Goal: Book appointment/travel/reservation

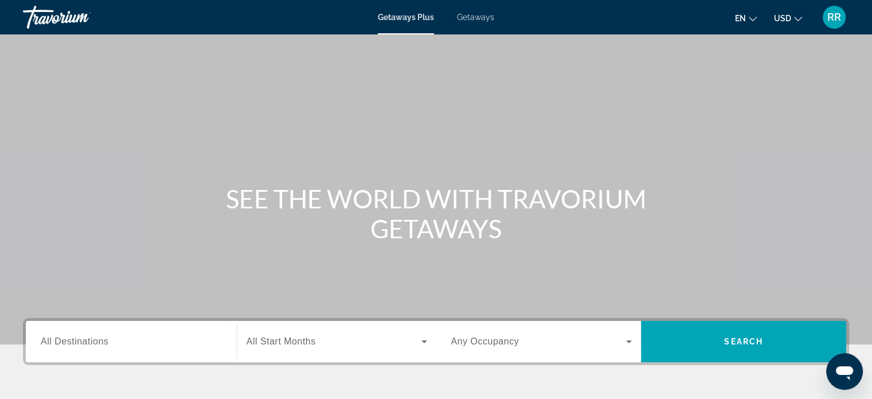
click at [129, 342] on input "Destination All Destinations" at bounding box center [131, 342] width 181 height 14
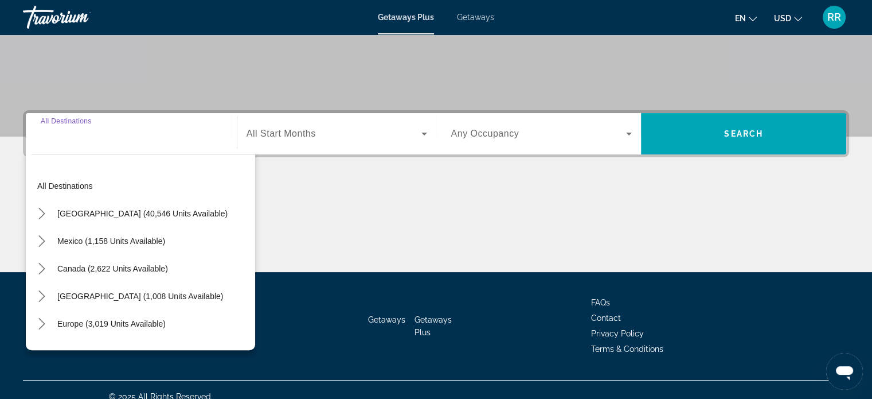
scroll to position [221, 0]
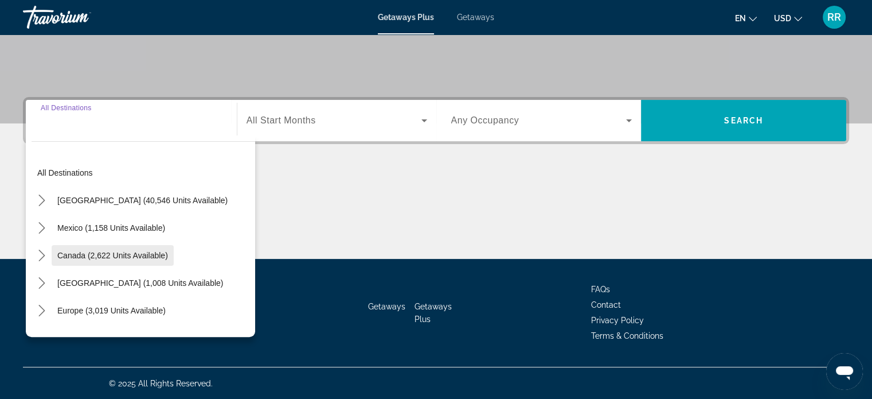
click at [146, 251] on span "Canada (2,622 units available)" at bounding box center [112, 255] width 111 height 9
type input "**********"
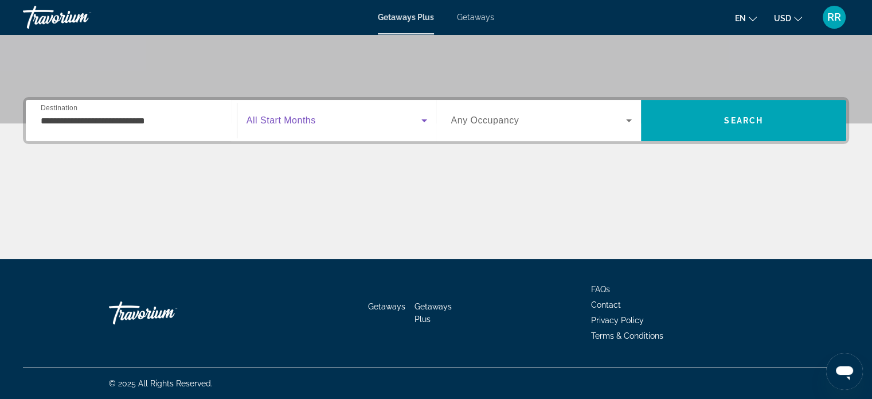
click at [365, 123] on span "Search widget" at bounding box center [334, 121] width 175 height 14
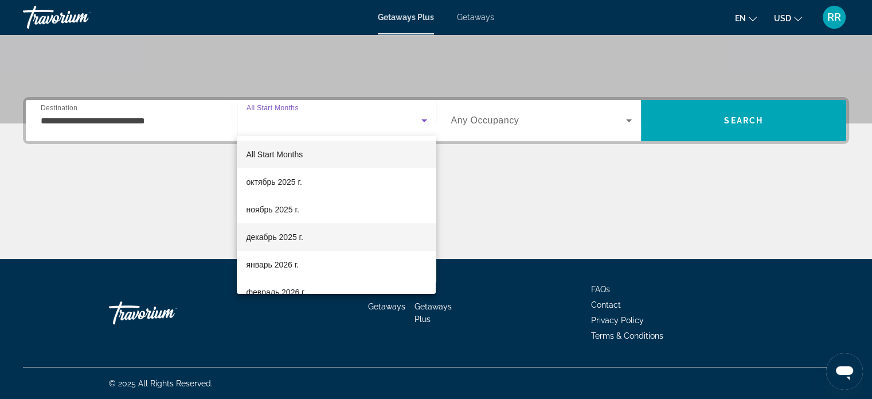
click at [313, 238] on mat-option "декабрь 2025 г." at bounding box center [336, 237] width 199 height 28
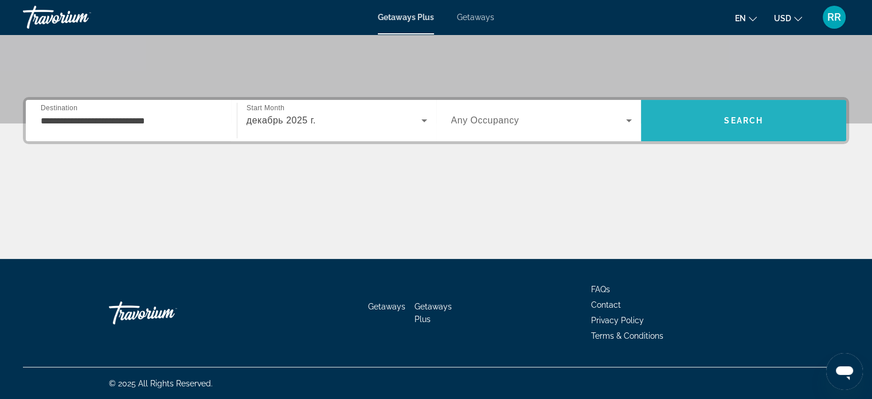
click at [708, 114] on span "Search" at bounding box center [743, 121] width 205 height 28
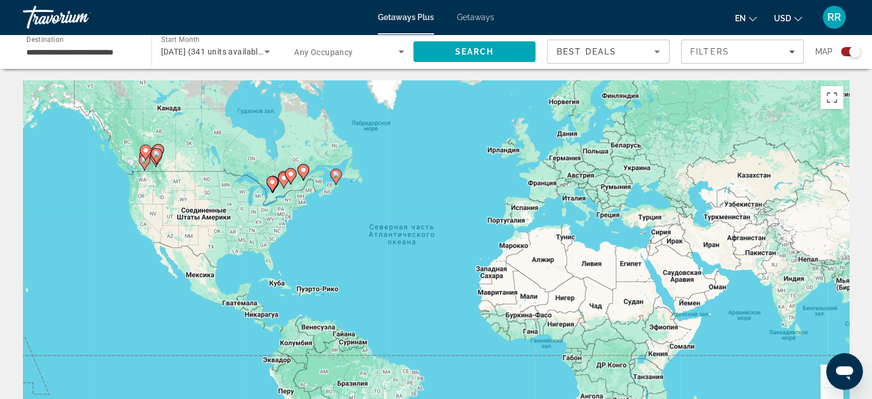
click at [305, 172] on image "Main content" at bounding box center [303, 169] width 7 height 7
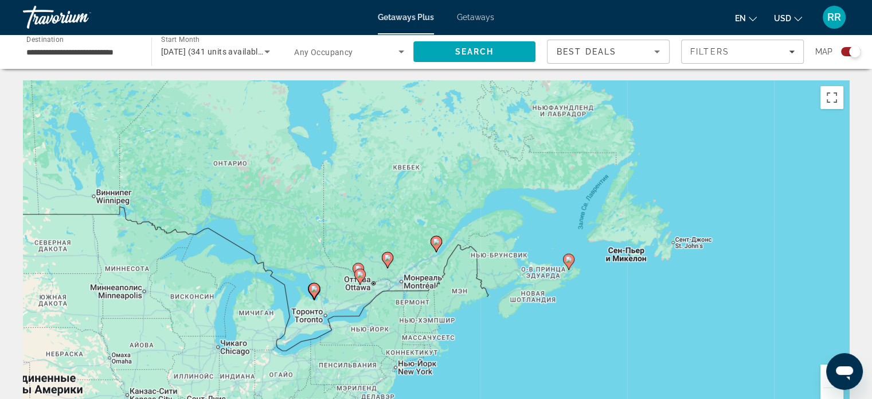
click at [438, 245] on icon "Main content" at bounding box center [436, 243] width 10 height 15
type input "**********"
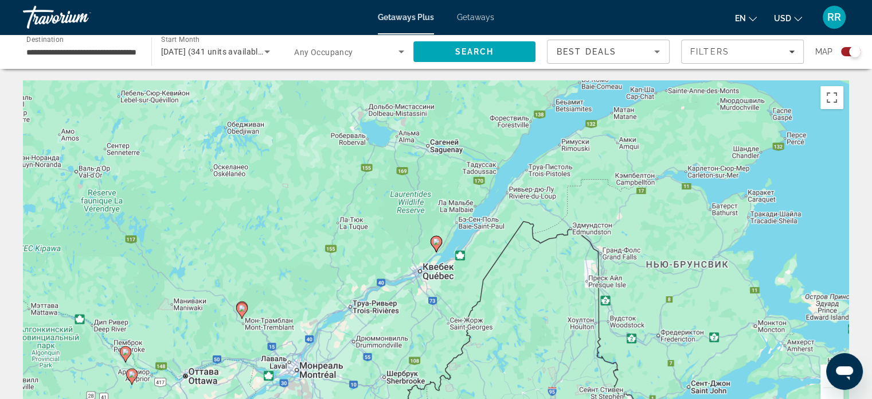
click at [438, 245] on icon "Main content" at bounding box center [436, 243] width 10 height 15
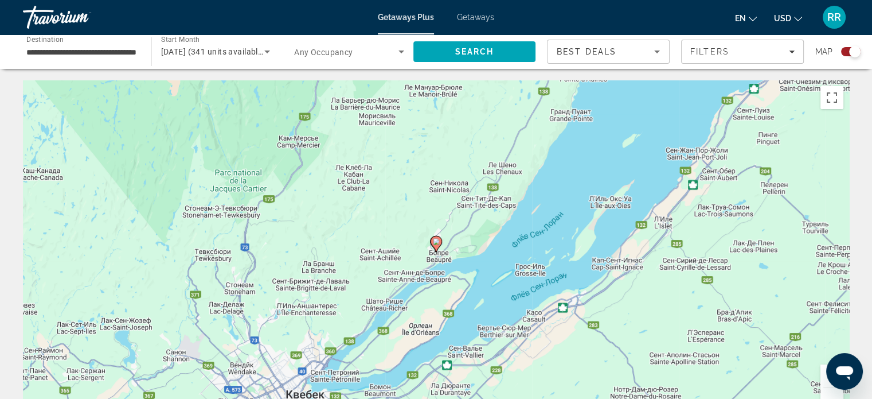
click at [438, 245] on icon "Main content" at bounding box center [436, 243] width 10 height 15
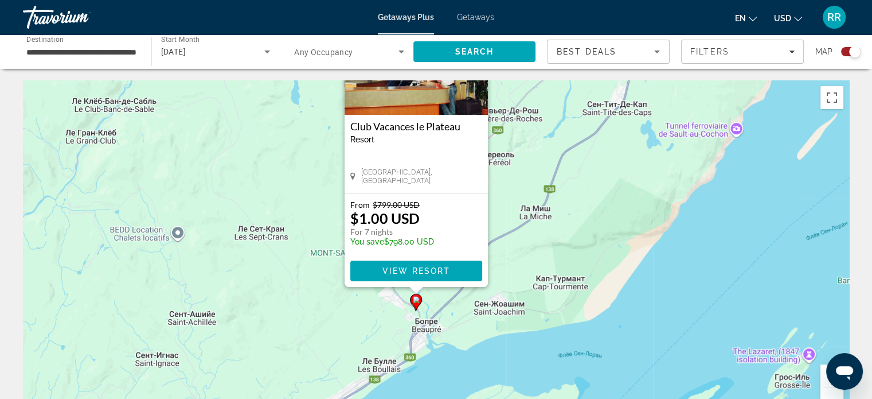
drag, startPoint x: 563, startPoint y: 336, endPoint x: 543, endPoint y: 232, distance: 105.2
click at [543, 232] on div "Чтобы активировать перетаскивание с помощью клавиатуры, нажмите Alt + Ввод. Пос…" at bounding box center [436, 252] width 827 height 344
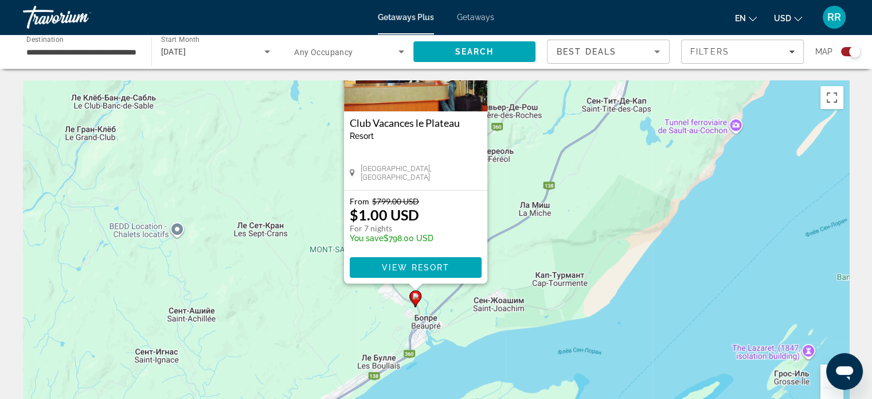
click at [825, 376] on button "Увеличить" at bounding box center [832, 375] width 23 height 23
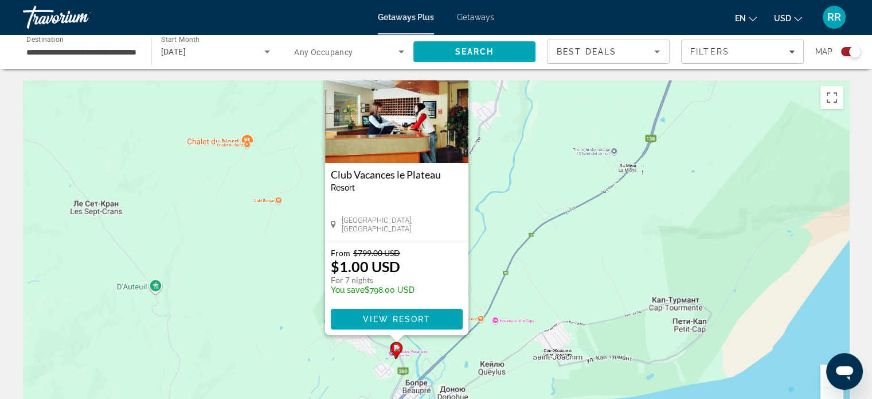
click at [825, 376] on button "Увеличить" at bounding box center [832, 375] width 23 height 23
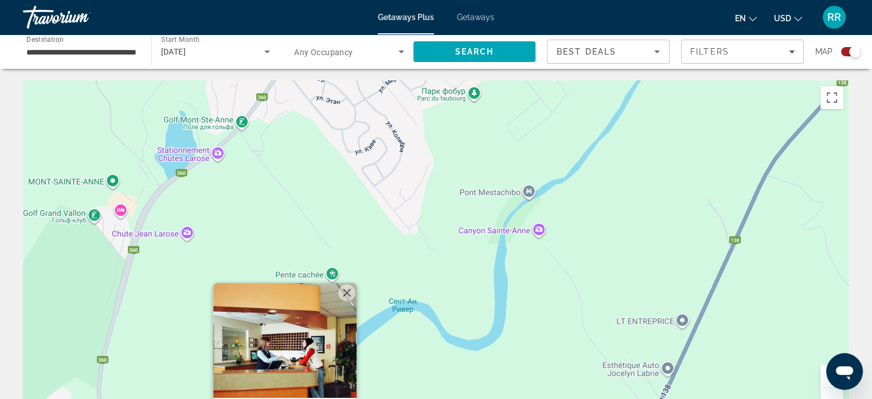
drag, startPoint x: 556, startPoint y: 272, endPoint x: 580, endPoint y: 185, distance: 90.5
click at [580, 185] on div "Чтобы активировать перетаскивание с помощью клавиатуры, нажмите Alt + Ввод. Пос…" at bounding box center [436, 252] width 827 height 344
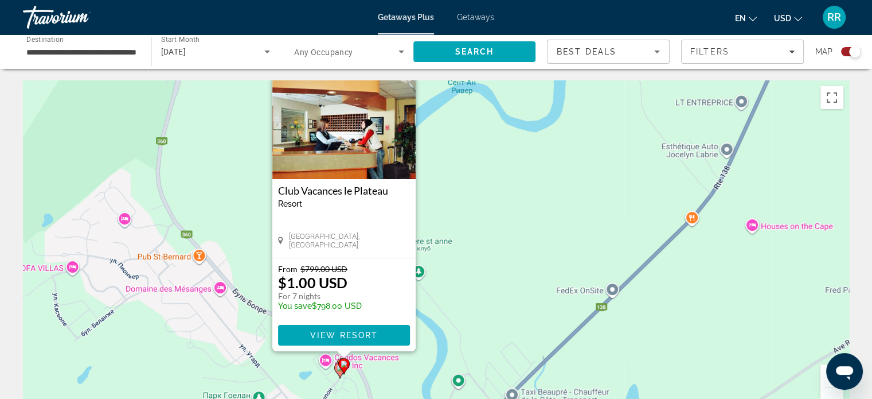
drag, startPoint x: 525, startPoint y: 247, endPoint x: 554, endPoint y: 116, distance: 133.9
click at [554, 116] on div "Чтобы активировать перетаскивание с помощью клавиатуры, нажмите Alt + Ввод. Пос…" at bounding box center [436, 252] width 827 height 344
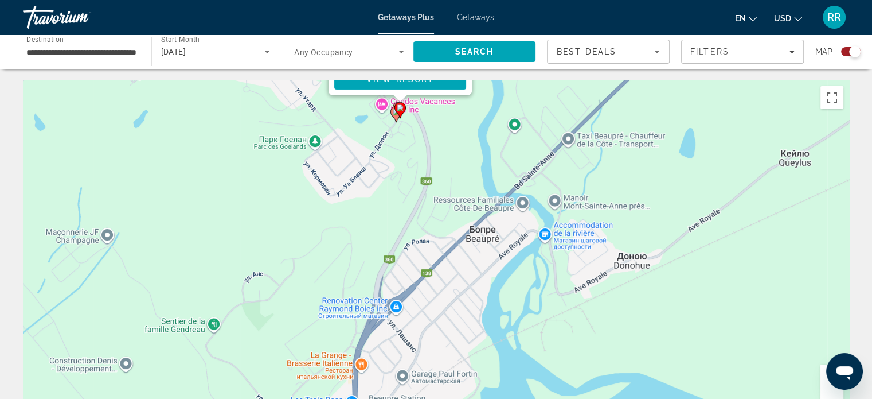
click at [529, 198] on div "Чтобы активировать перетаскивание с помощью клавиатуры, нажмите Alt + Ввод. Пос…" at bounding box center [436, 252] width 827 height 344
click at [823, 375] on button "Увеличить" at bounding box center [832, 375] width 23 height 23
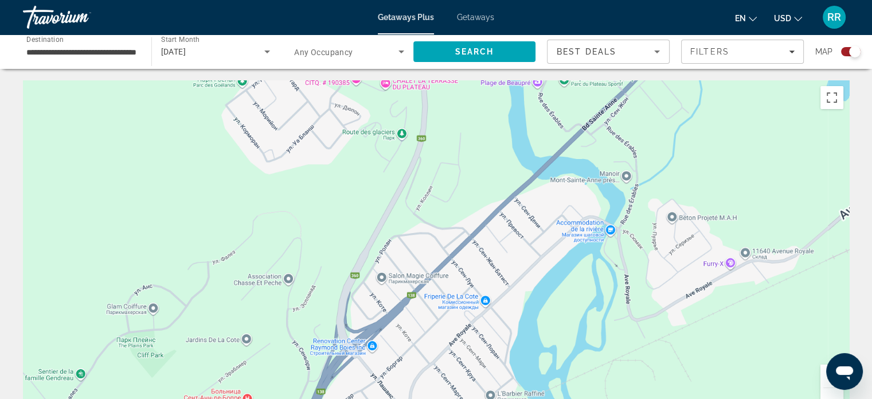
click at [823, 375] on button "Увеличить" at bounding box center [832, 375] width 23 height 23
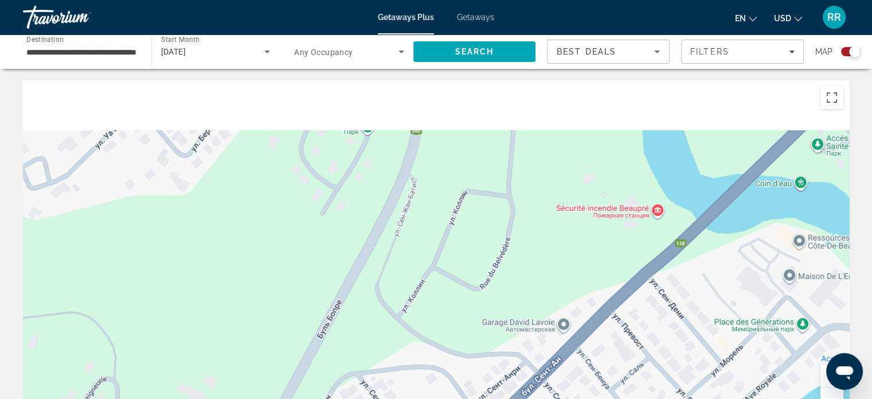
drag, startPoint x: 508, startPoint y: 203, endPoint x: 570, endPoint y: 376, distance: 183.4
click at [570, 376] on div "Чтобы активировать перетаскивание с помощью клавиатуры, нажмите Alt + Ввод. Пос…" at bounding box center [436, 252] width 827 height 344
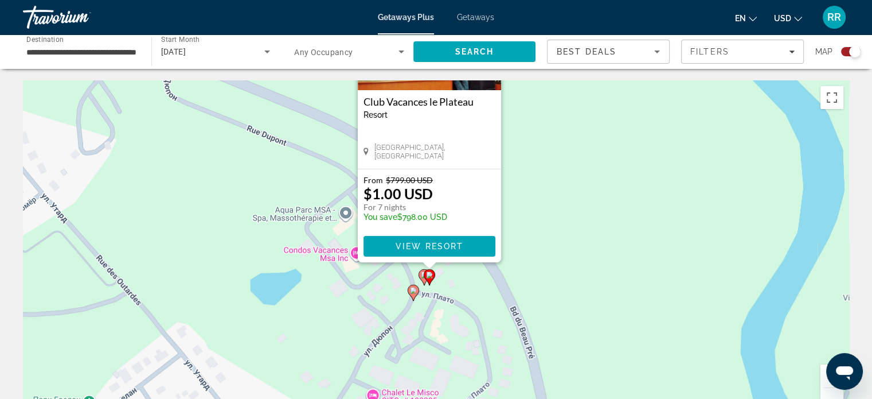
drag, startPoint x: 496, startPoint y: 216, endPoint x: 507, endPoint y: 236, distance: 22.3
click at [507, 236] on div "Чтобы активировать перетаскивание с помощью клавиатуры, нажмите Alt + Ввод. Пос…" at bounding box center [436, 252] width 827 height 344
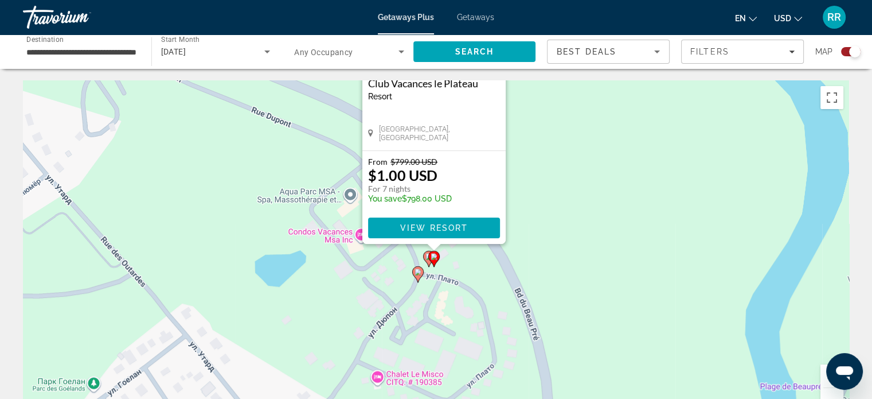
click at [418, 271] on image "Main content" at bounding box center [418, 271] width 7 height 7
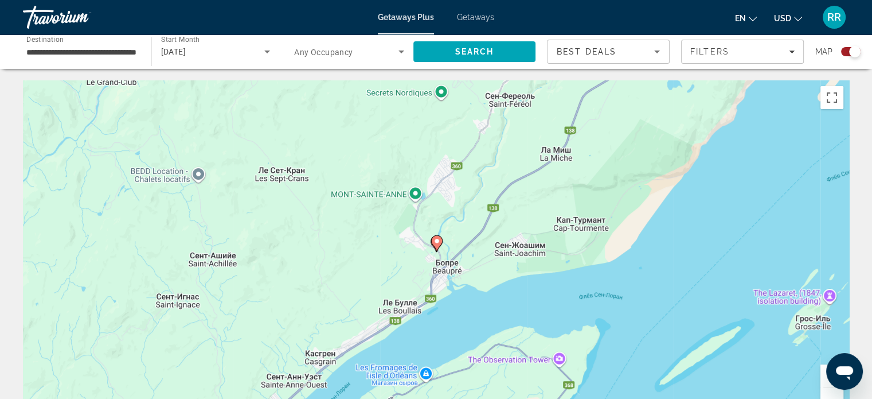
click at [438, 243] on image "Main content" at bounding box center [437, 240] width 7 height 7
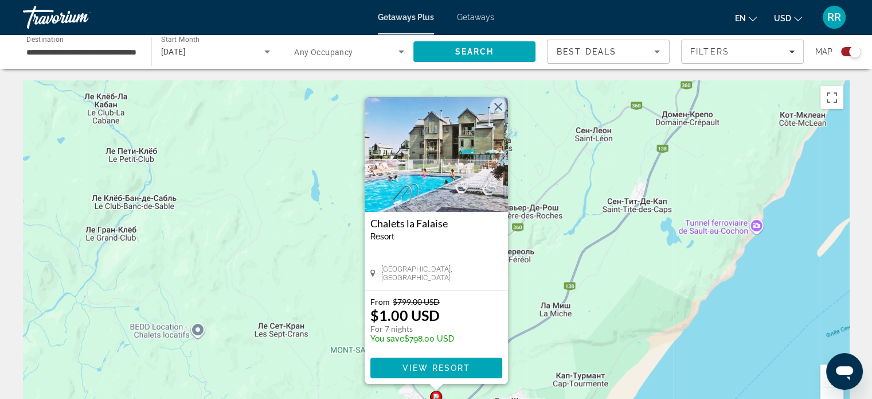
click at [498, 107] on button "Закрыть" at bounding box center [498, 106] width 17 height 17
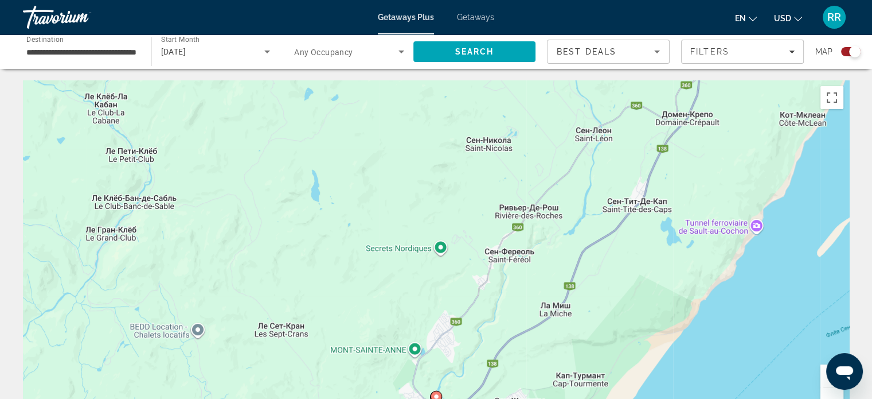
click at [825, 380] on button "Увеличить" at bounding box center [832, 375] width 23 height 23
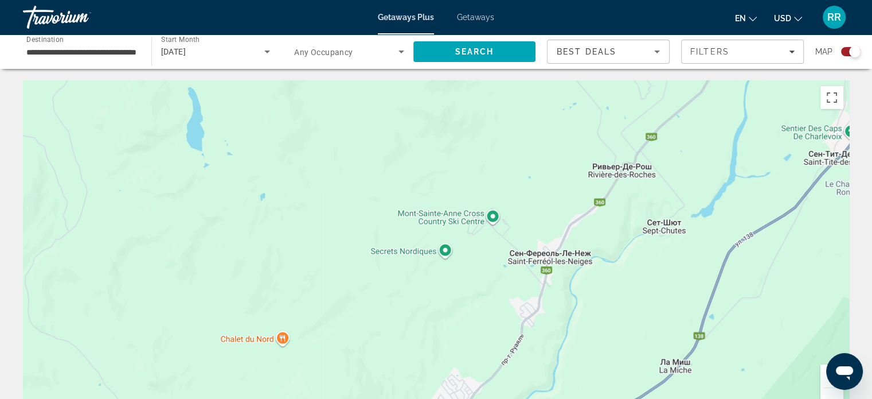
click at [825, 380] on button "Увеличить" at bounding box center [832, 375] width 23 height 23
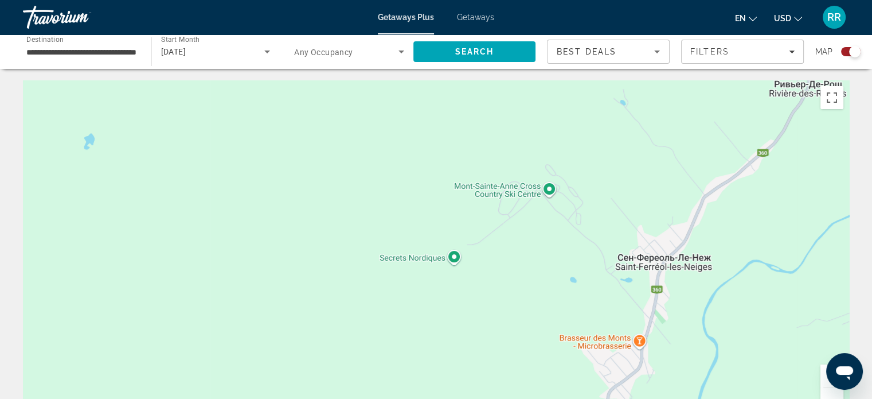
click at [831, 394] on button "Уменьшить" at bounding box center [832, 399] width 23 height 23
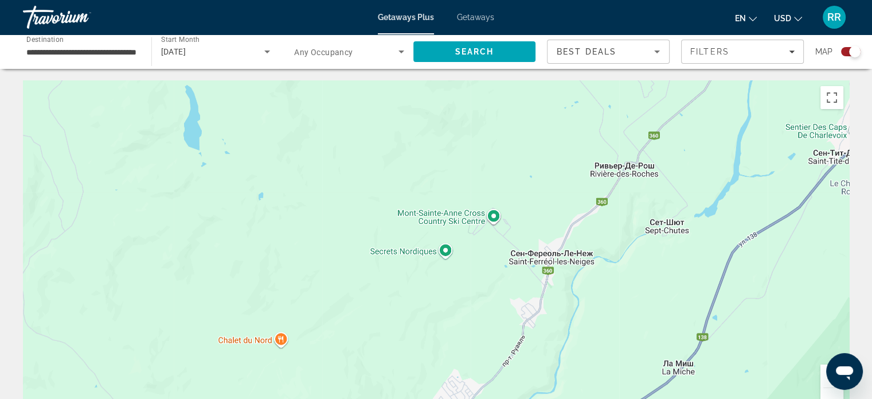
click at [831, 392] on button "Уменьшить" at bounding box center [832, 399] width 23 height 23
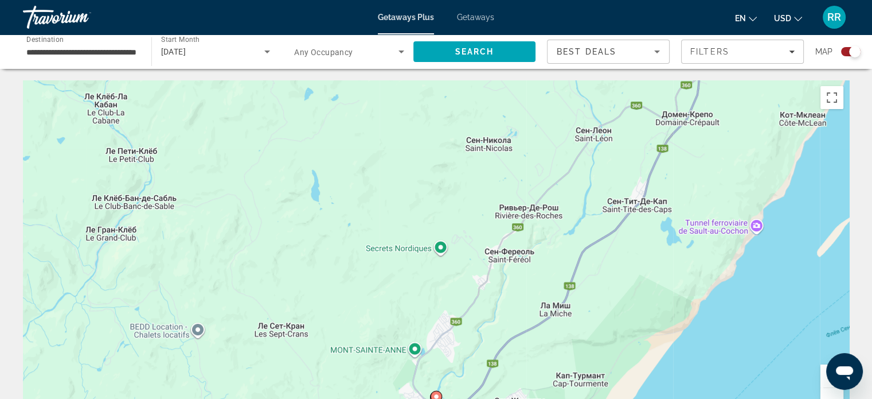
click at [831, 392] on button "Уменьшить" at bounding box center [832, 399] width 23 height 23
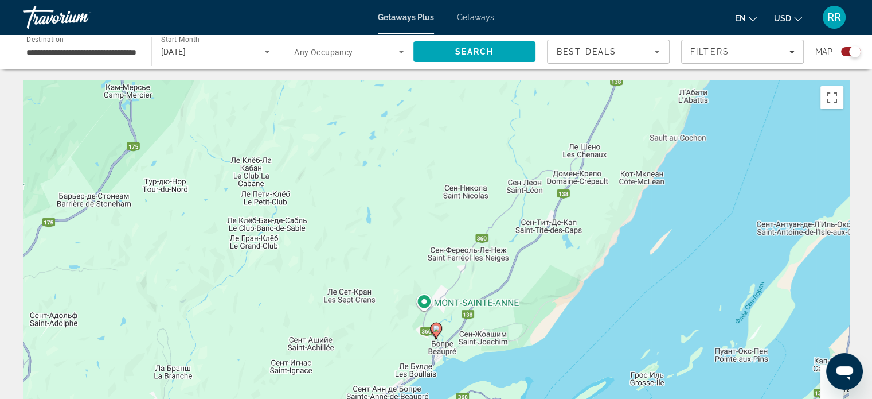
click at [831, 392] on button "Уменьшить" at bounding box center [832, 399] width 23 height 23
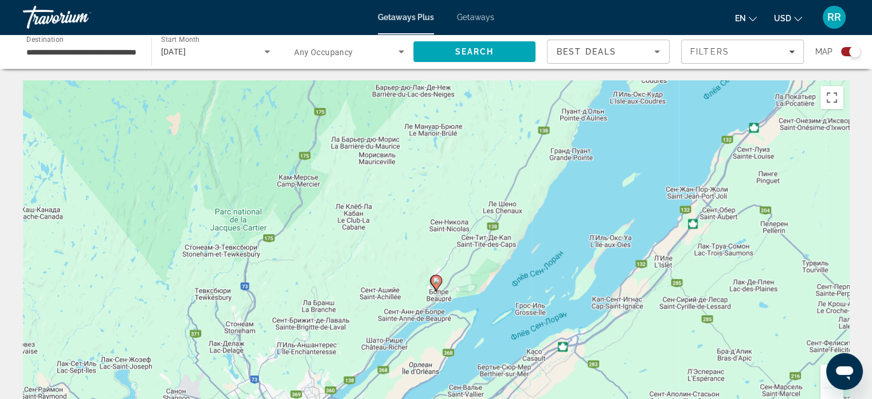
click at [824, 373] on button "Увеличить" at bounding box center [832, 375] width 23 height 23
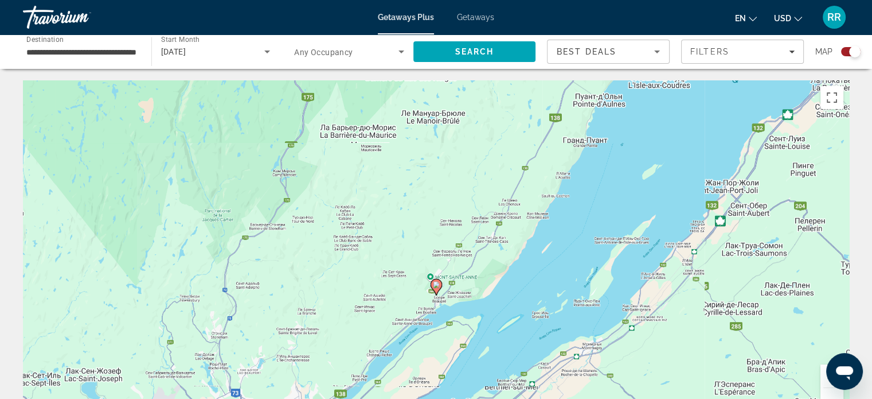
click at [824, 373] on button "Увеличить" at bounding box center [832, 375] width 23 height 23
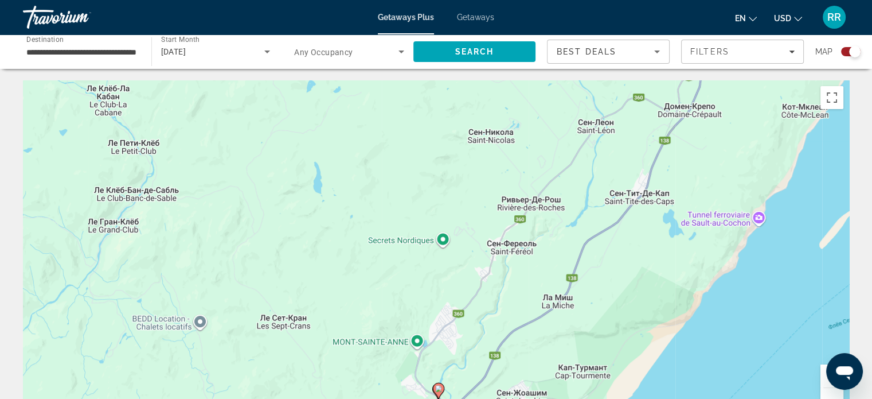
drag, startPoint x: 496, startPoint y: 330, endPoint x: 559, endPoint y: 194, distance: 150.1
click at [558, 198] on div "Чтобы активировать перетаскивание с помощью клавиатуры, нажмите Alt + Ввод. Пос…" at bounding box center [436, 252] width 827 height 344
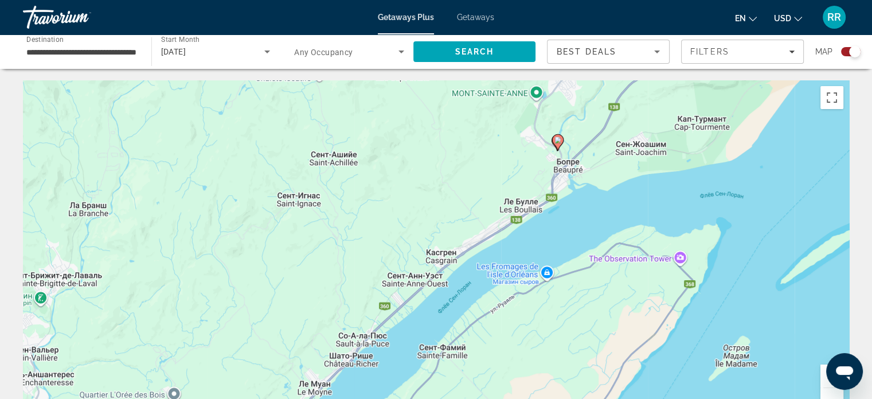
click at [824, 373] on button "Увеличить" at bounding box center [832, 375] width 23 height 23
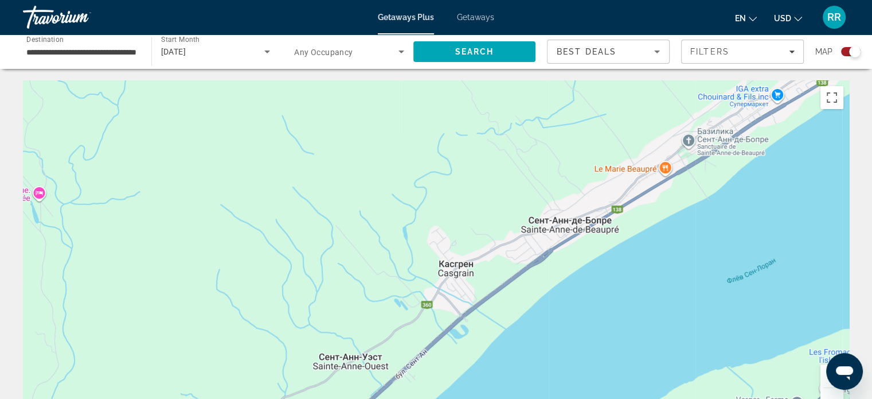
drag, startPoint x: 675, startPoint y: 205, endPoint x: 465, endPoint y: 356, distance: 258.2
click at [473, 352] on div "Main content" at bounding box center [436, 252] width 827 height 344
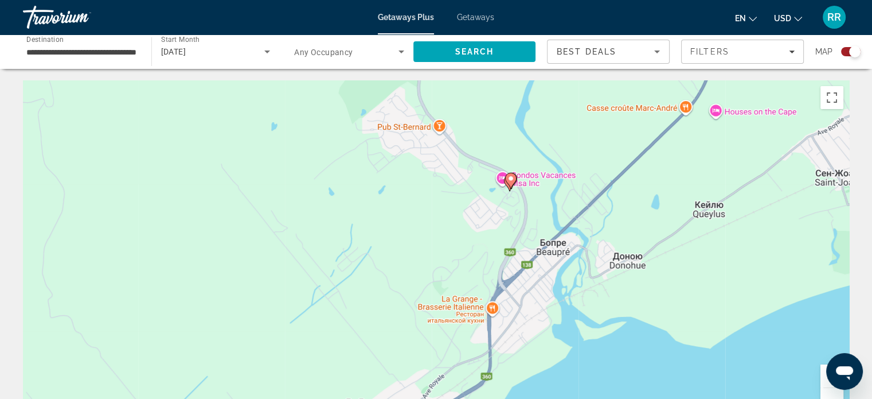
drag, startPoint x: 486, startPoint y: 279, endPoint x: 461, endPoint y: 306, distance: 36.9
click at [466, 303] on div "Чтобы активировать перетаскивание с помощью клавиатуры, нажмите Alt + Ввод. Пос…" at bounding box center [436, 252] width 827 height 344
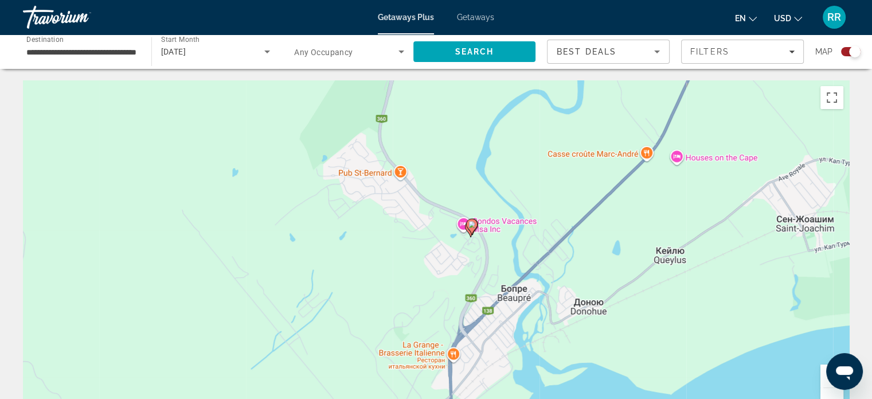
click at [825, 373] on button "Увеличить" at bounding box center [832, 375] width 23 height 23
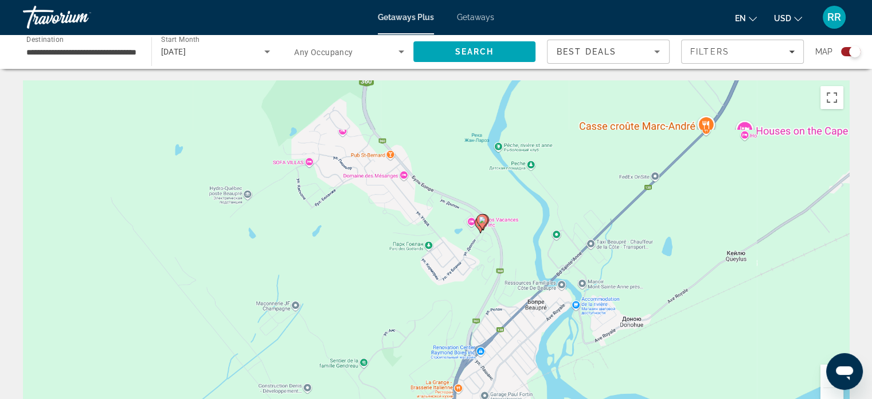
click at [825, 373] on button "Увеличить" at bounding box center [832, 375] width 23 height 23
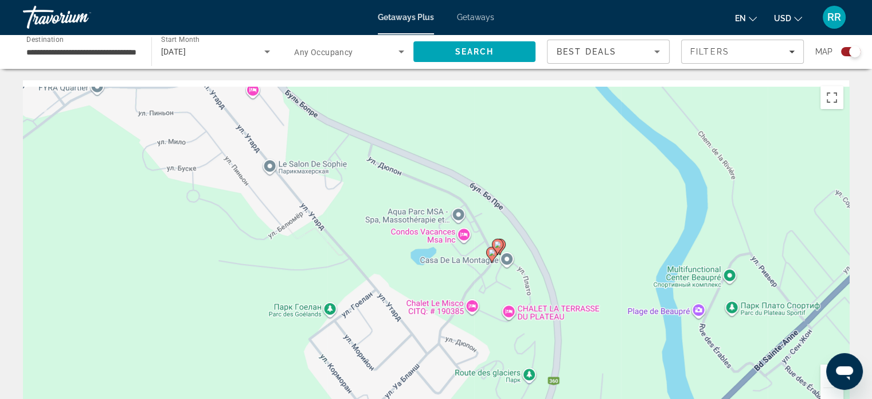
drag, startPoint x: 595, startPoint y: 210, endPoint x: 505, endPoint y: 284, distance: 116.6
click at [505, 284] on div "Чтобы активировать перетаскивание с помощью клавиатуры, нажмите Alt + Ввод. Пос…" at bounding box center [436, 252] width 827 height 344
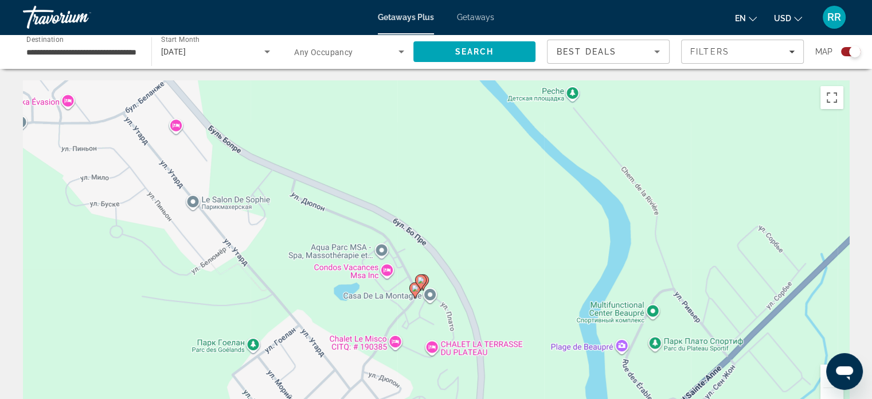
click at [413, 289] on image "Main content" at bounding box center [415, 287] width 7 height 7
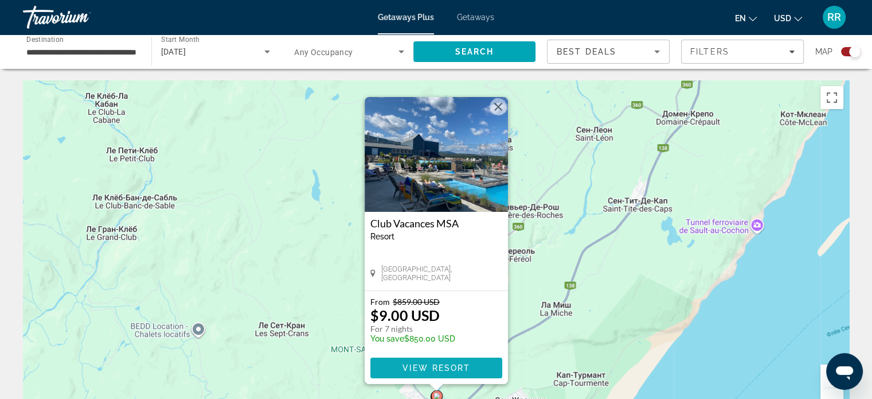
click at [416, 362] on span "Main content" at bounding box center [437, 368] width 132 height 28
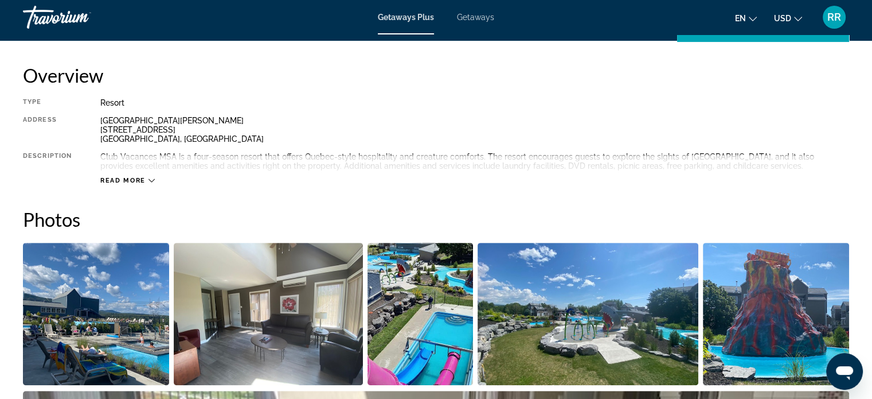
scroll to position [402, 0]
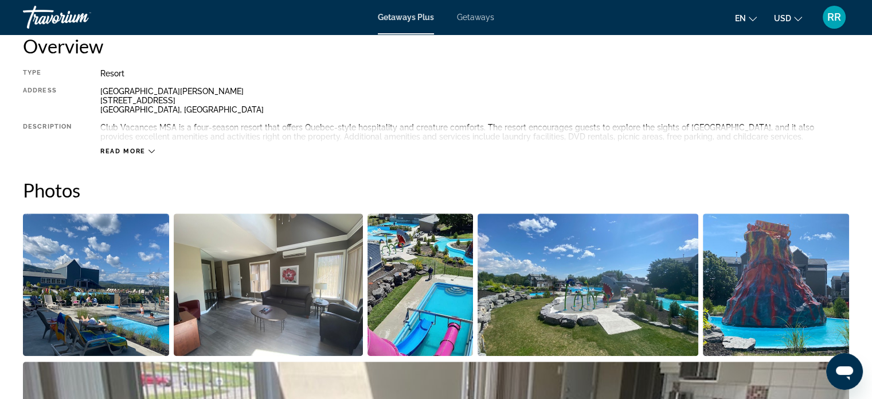
click at [153, 149] on icon "Main content" at bounding box center [152, 151] width 6 height 6
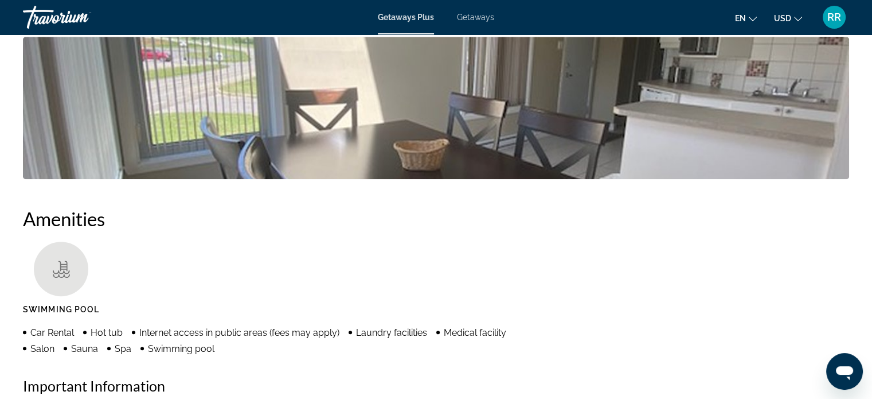
scroll to position [860, 0]
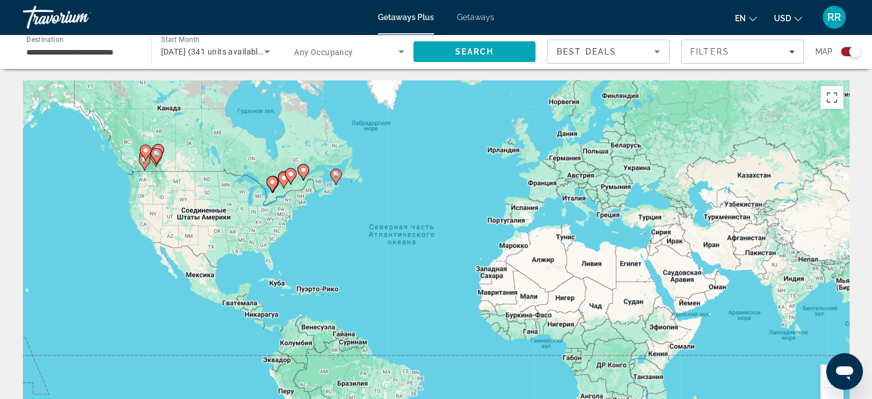
click at [306, 170] on image "Main content" at bounding box center [303, 169] width 7 height 7
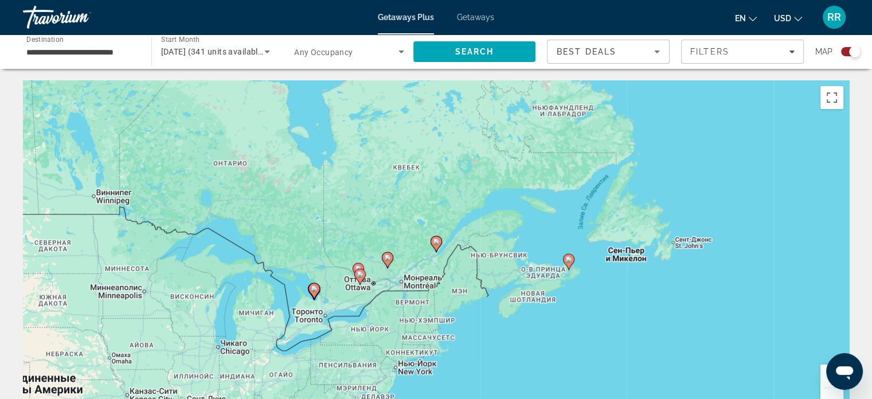
click at [436, 246] on icon "Main content" at bounding box center [436, 243] width 10 height 15
type input "**********"
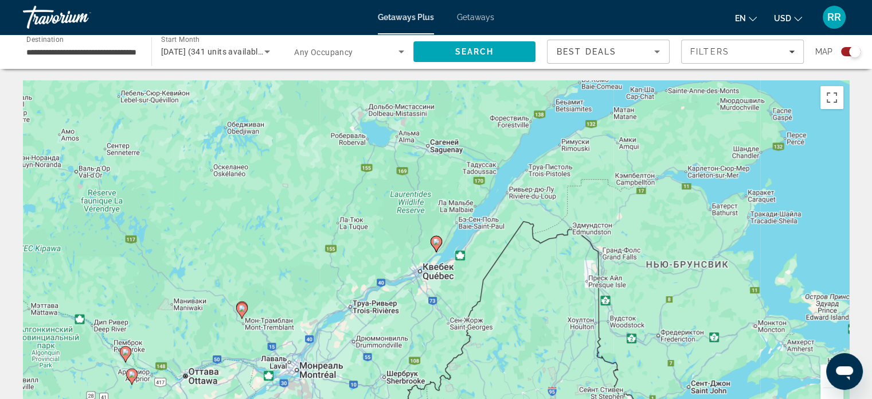
click at [436, 246] on icon "Main content" at bounding box center [436, 243] width 10 height 15
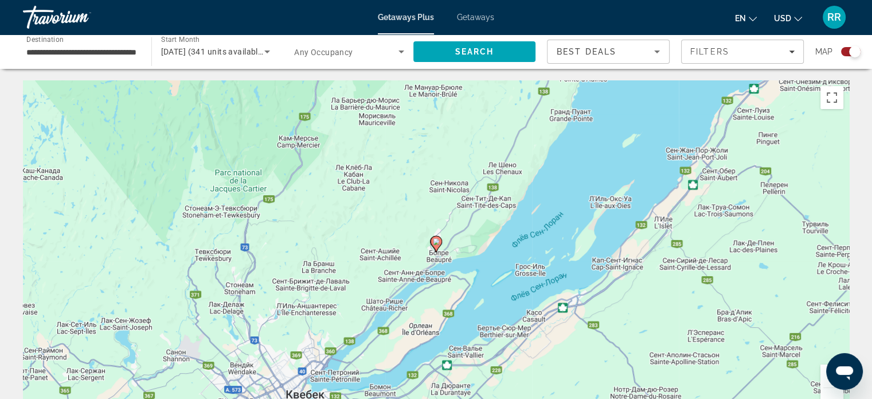
click at [436, 246] on icon "Main content" at bounding box center [436, 243] width 10 height 15
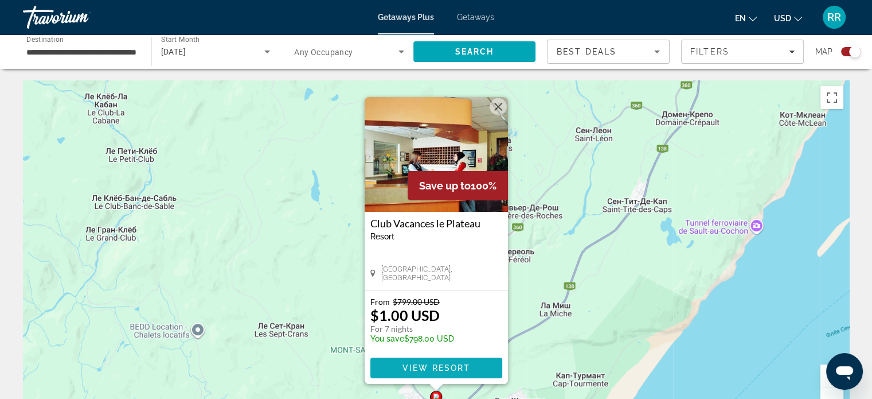
click at [439, 367] on span "View Resort" at bounding box center [436, 367] width 68 height 9
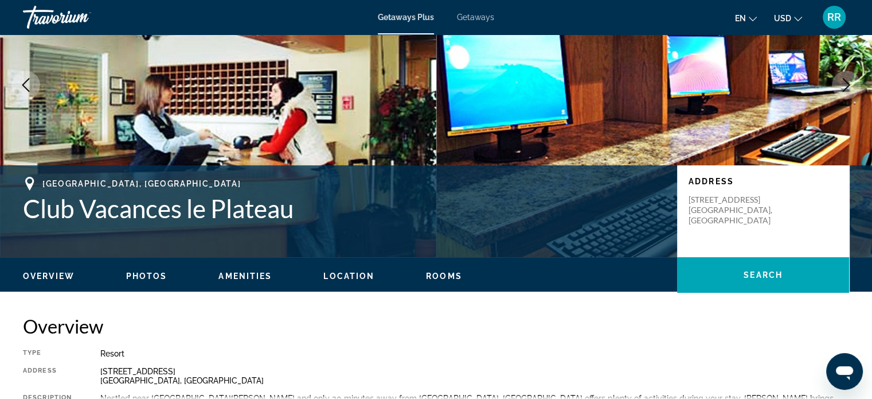
scroll to position [287, 0]
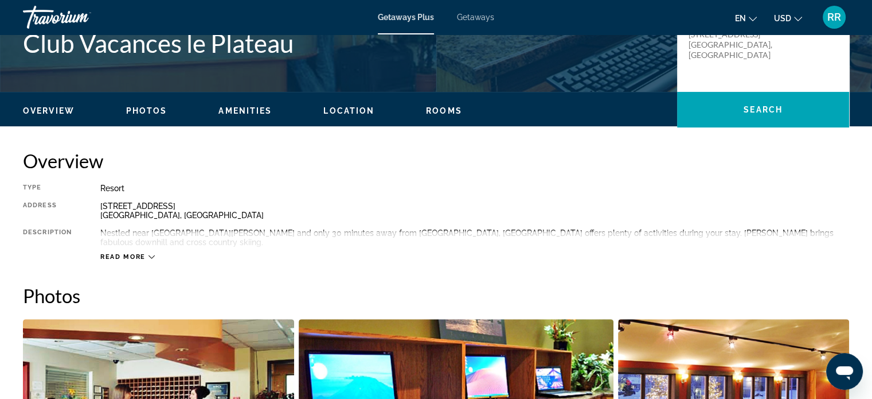
click at [137, 243] on div "Read more" at bounding box center [474, 245] width 749 height 32
click at [151, 254] on icon "Main content" at bounding box center [152, 257] width 6 height 6
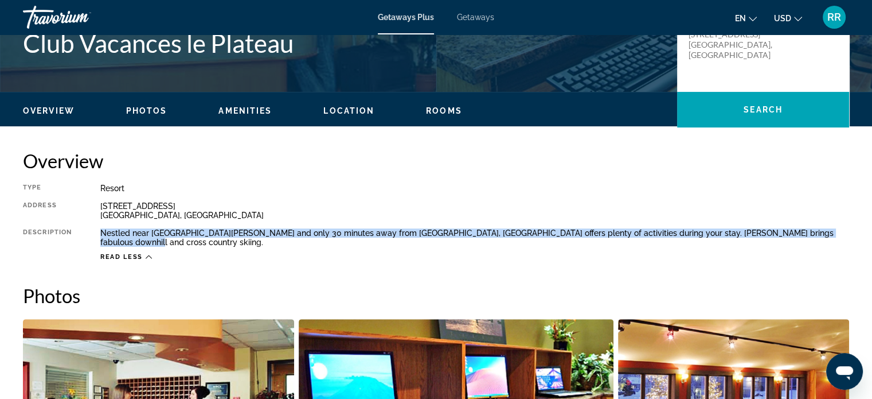
drag, startPoint x: 101, startPoint y: 232, endPoint x: 843, endPoint y: 236, distance: 742.2
click at [843, 236] on div "Nestled near [GEOGRAPHIC_DATA][PERSON_NAME] and only 30 minutes away from [GEOG…" at bounding box center [474, 237] width 749 height 18
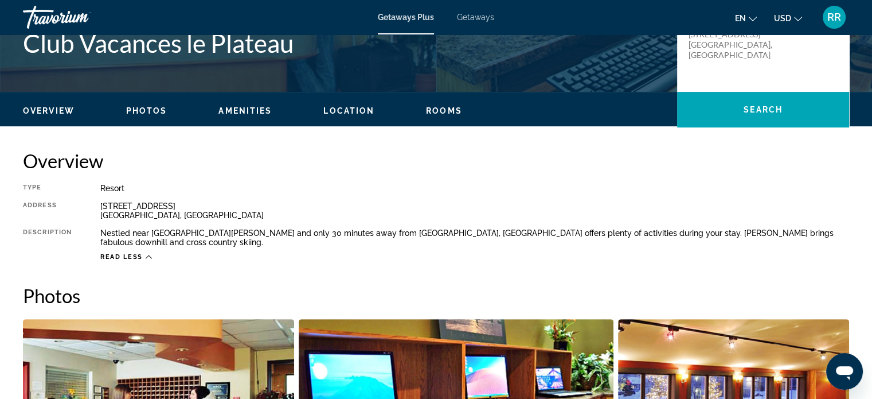
click at [447, 250] on div "Read less" at bounding box center [474, 254] width 749 height 14
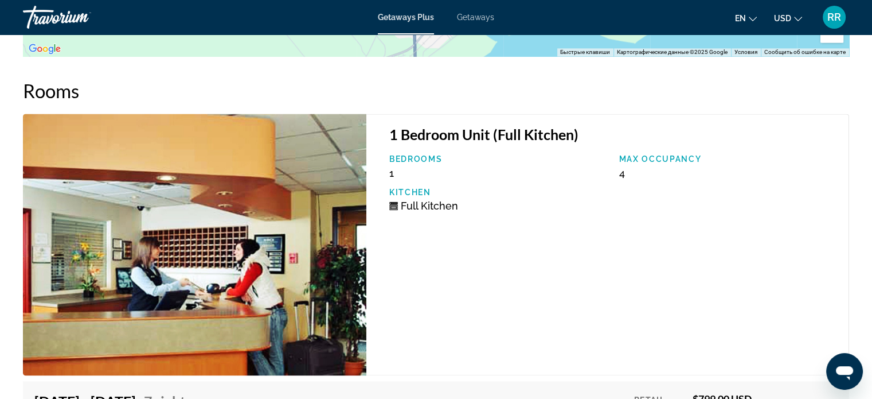
scroll to position [1545, 0]
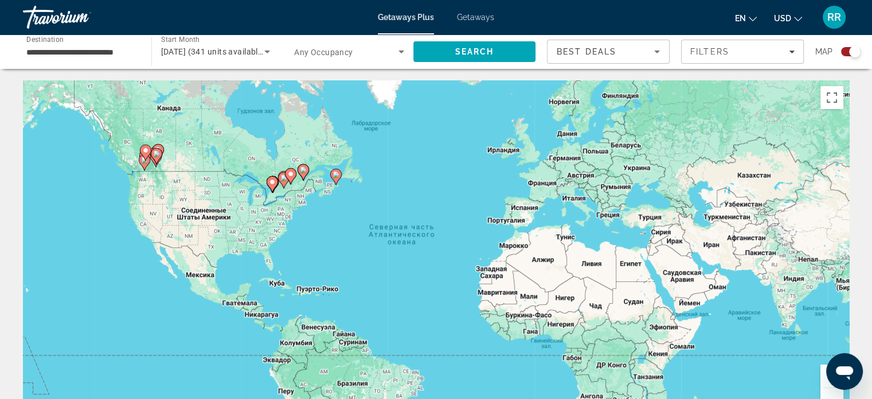
click at [302, 168] on image "Main content" at bounding box center [303, 169] width 7 height 7
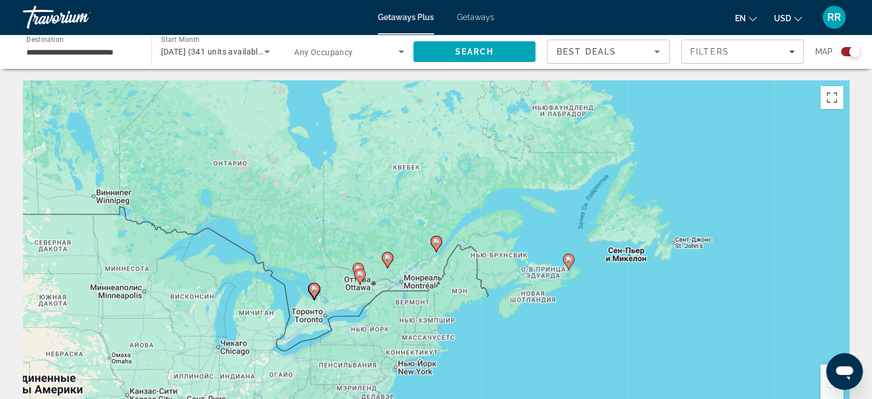
click at [438, 244] on image "Main content" at bounding box center [436, 241] width 7 height 7
type input "**********"
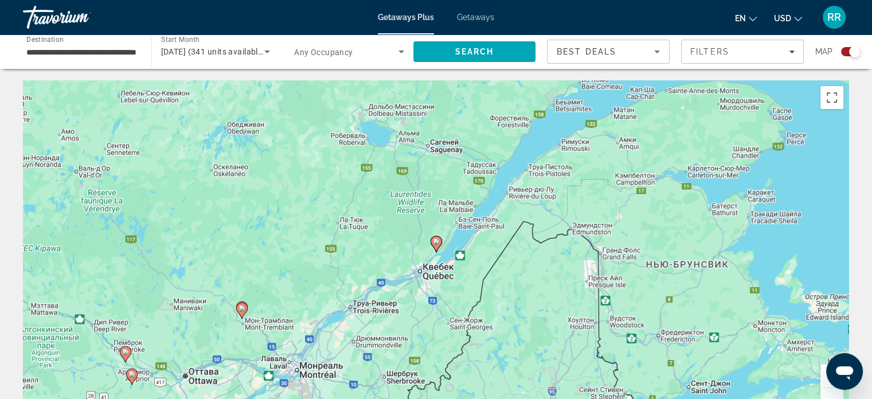
click at [438, 244] on image "Main content" at bounding box center [436, 241] width 7 height 7
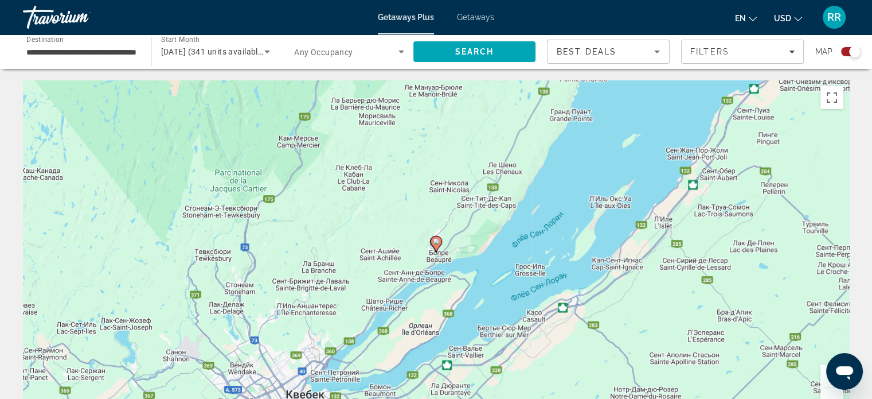
click at [438, 244] on image "Main content" at bounding box center [436, 241] width 7 height 7
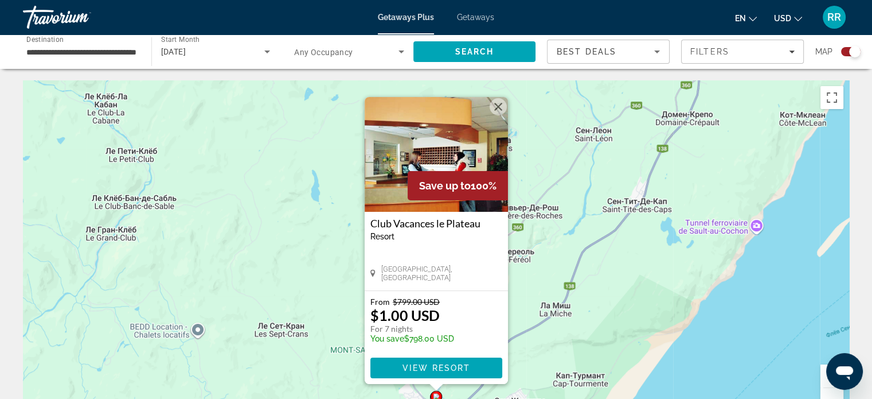
click at [497, 105] on button "Закрыть" at bounding box center [498, 106] width 17 height 17
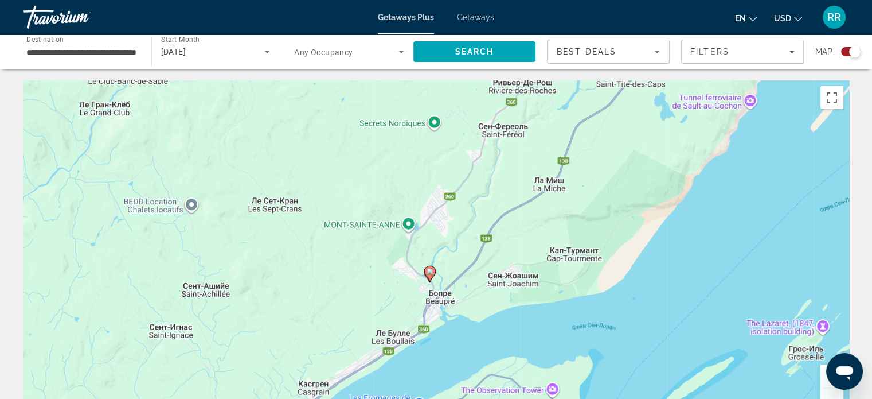
drag, startPoint x: 513, startPoint y: 332, endPoint x: 500, endPoint y: 199, distance: 133.1
click at [500, 199] on div "Чтобы активировать перетаскивание с помощью клавиатуры, нажмите Alt + Ввод. Пос…" at bounding box center [436, 252] width 827 height 344
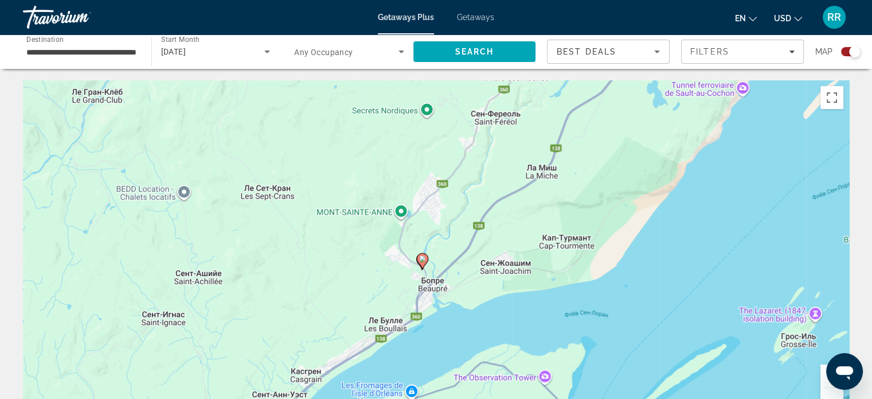
click at [824, 377] on button "Увеличить" at bounding box center [832, 375] width 23 height 23
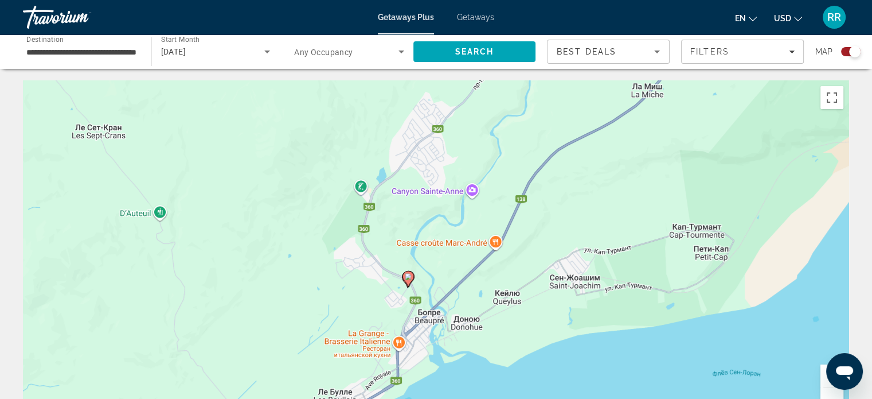
click at [824, 377] on button "Увеличить" at bounding box center [832, 375] width 23 height 23
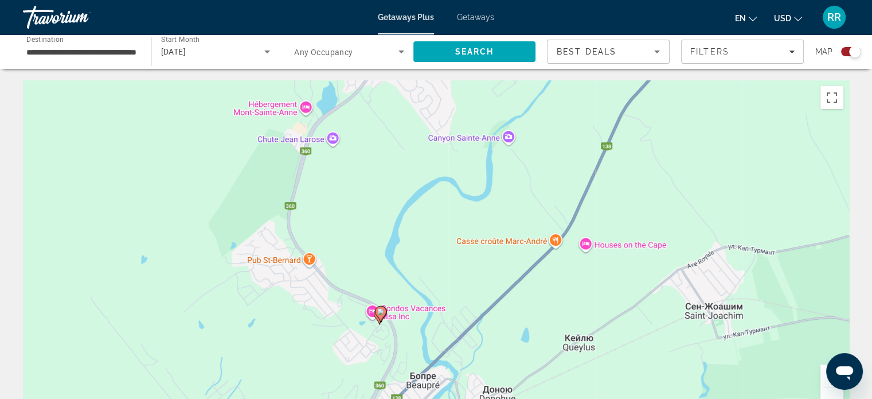
click at [822, 382] on button "Увеличить" at bounding box center [832, 375] width 23 height 23
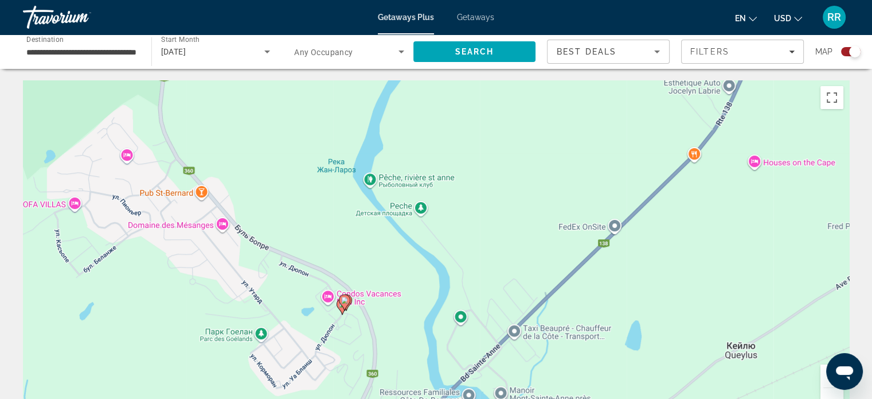
drag, startPoint x: 461, startPoint y: 341, endPoint x: 480, endPoint y: 284, distance: 59.9
click at [480, 284] on div "Чтобы активировать перетаскивание с помощью клавиатуры, нажмите Alt + Ввод. Пос…" at bounding box center [436, 252] width 827 height 344
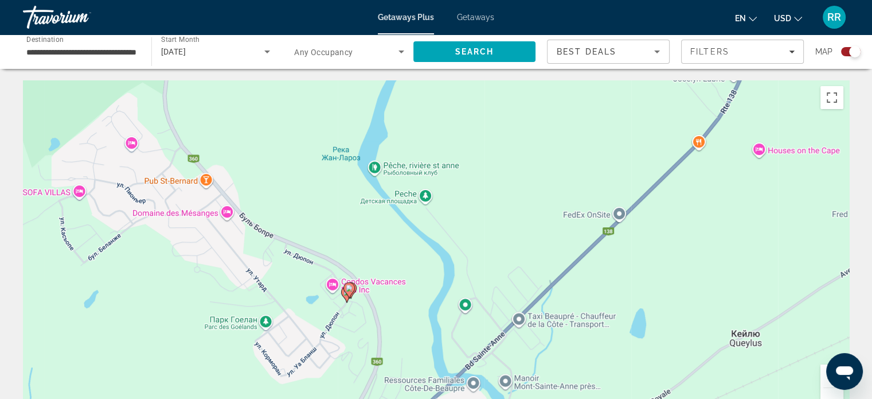
click at [823, 380] on button "Увеличить" at bounding box center [832, 375] width 23 height 23
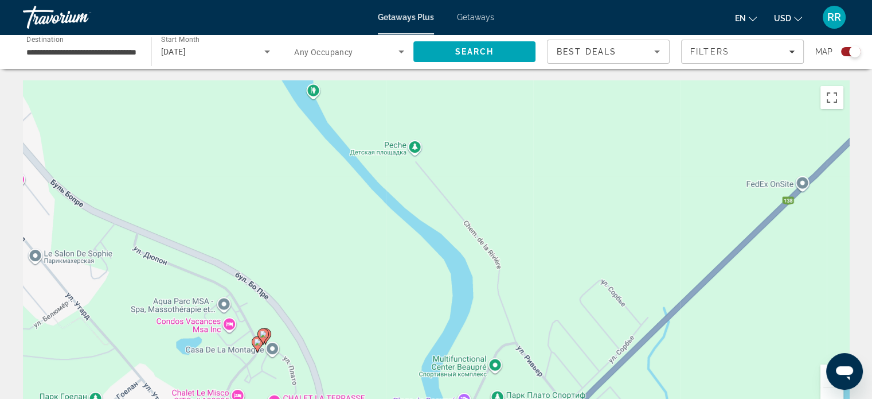
click at [823, 380] on button "Увеличить" at bounding box center [832, 375] width 23 height 23
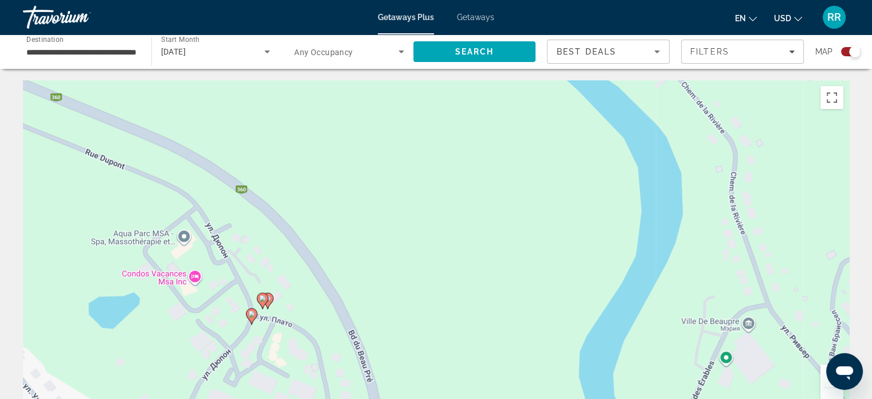
drag, startPoint x: 385, startPoint y: 344, endPoint x: 570, endPoint y: 204, distance: 231.7
click at [570, 204] on div "Чтобы активировать перетаскивание с помощью клавиатуры, нажмите Alt + Ввод. Пос…" at bounding box center [436, 252] width 827 height 344
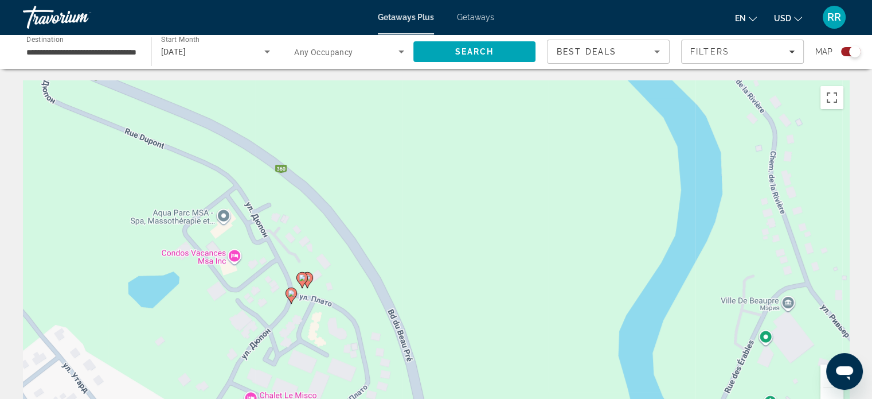
click at [823, 373] on button "Увеличить" at bounding box center [832, 375] width 23 height 23
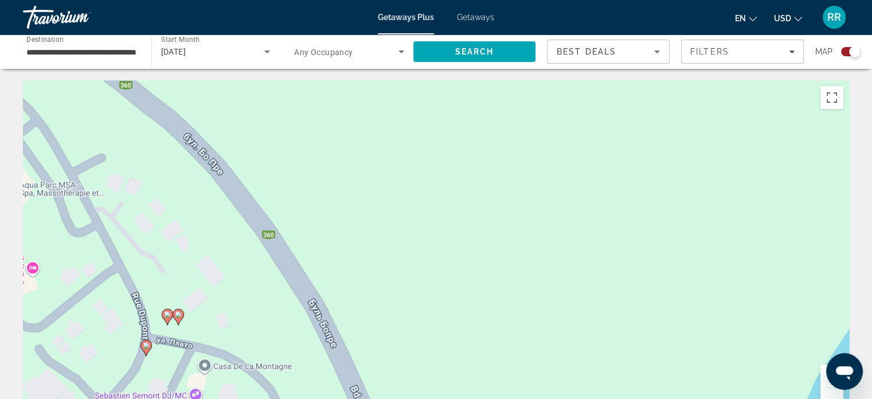
click at [180, 315] on image "Main content" at bounding box center [178, 314] width 7 height 7
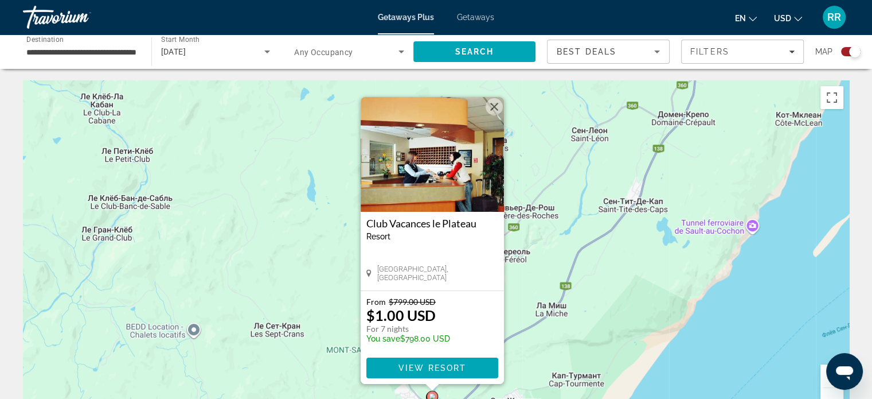
click at [495, 105] on button "Закрыть" at bounding box center [494, 106] width 17 height 17
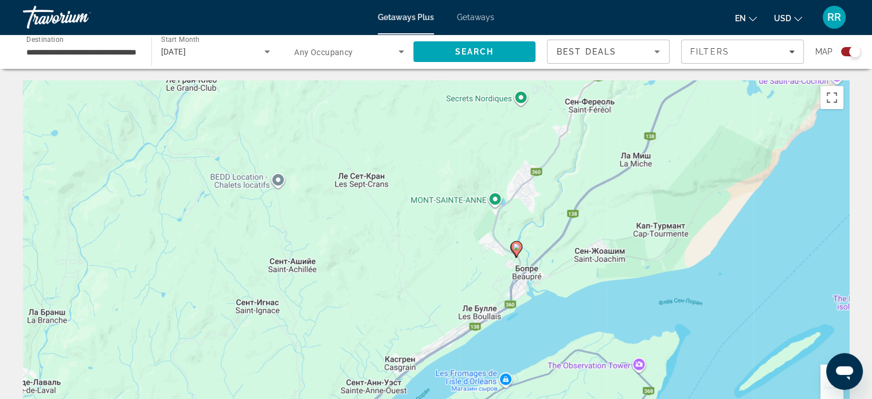
drag, startPoint x: 468, startPoint y: 312, endPoint x: 558, endPoint y: 153, distance: 182.3
click at [558, 153] on div "Чтобы активировать перетаскивание с помощью клавиатуры, нажмите Alt + Ввод. Пос…" at bounding box center [436, 252] width 827 height 344
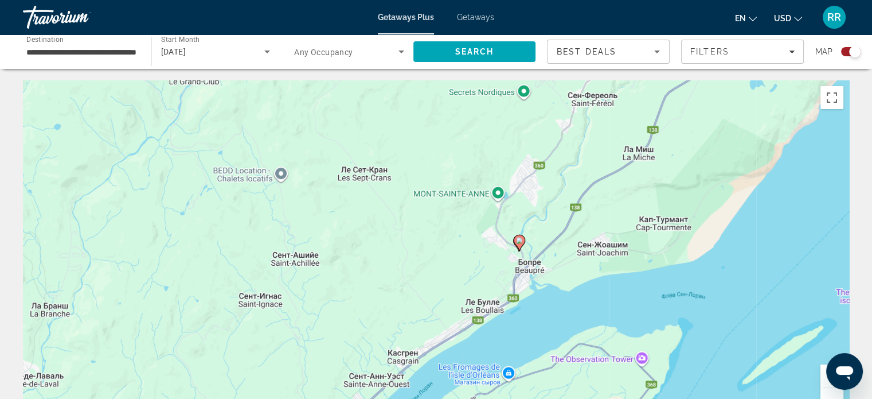
click at [825, 377] on button "Увеличить" at bounding box center [832, 375] width 23 height 23
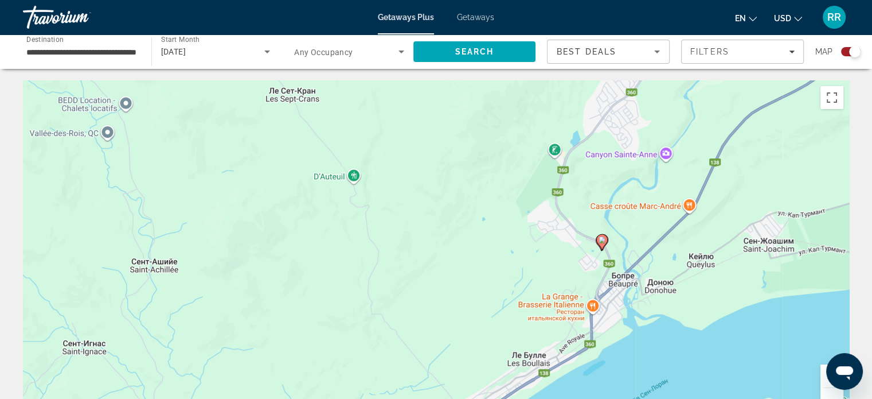
click at [825, 377] on button "Увеличить" at bounding box center [832, 375] width 23 height 23
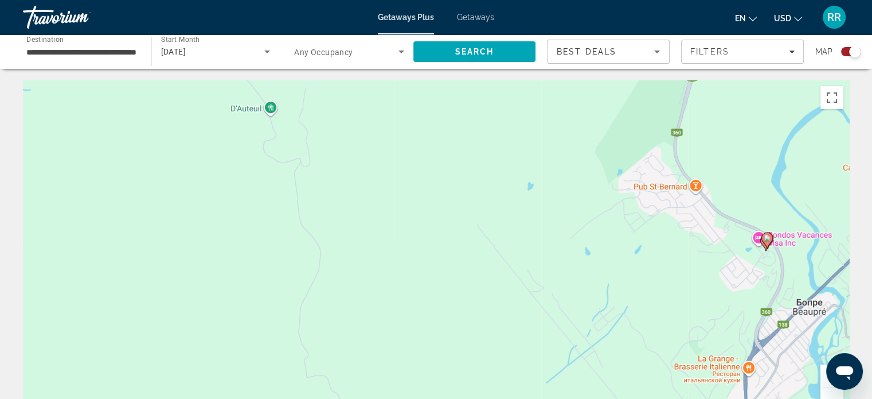
click at [825, 377] on button "Увеличить" at bounding box center [832, 375] width 23 height 23
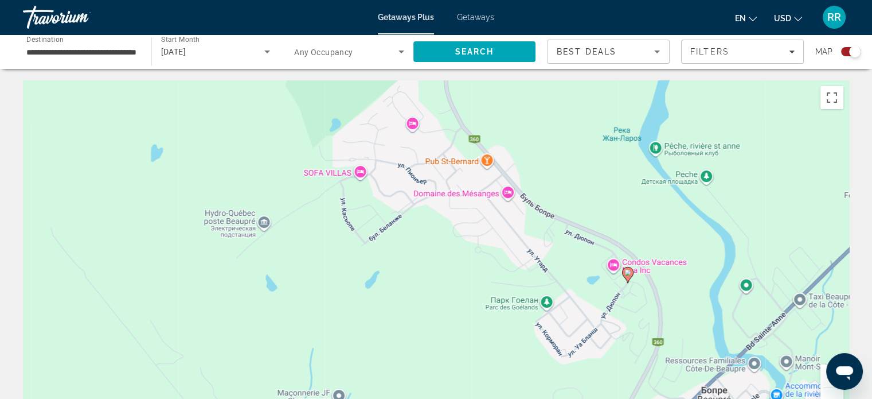
drag, startPoint x: 658, startPoint y: 271, endPoint x: 293, endPoint y: 297, distance: 366.8
click at [272, 300] on div "Чтобы активировать перетаскивание с помощью клавиатуры, нажмите Alt + Ввод. Пос…" at bounding box center [436, 252] width 827 height 344
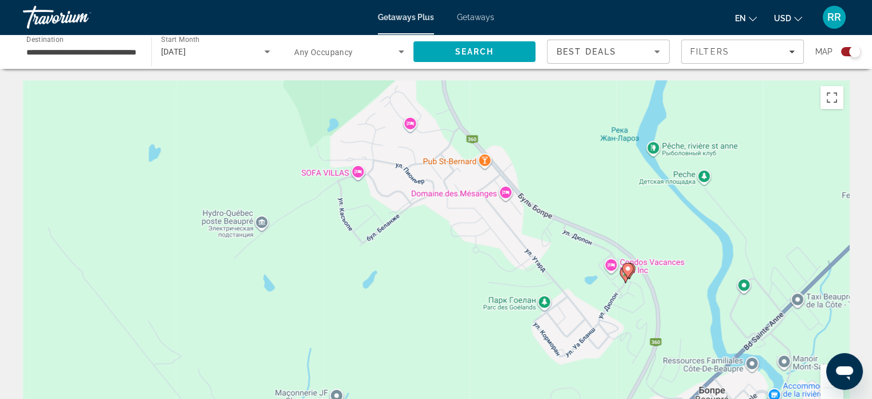
click at [824, 372] on button "Увеличить" at bounding box center [832, 375] width 23 height 23
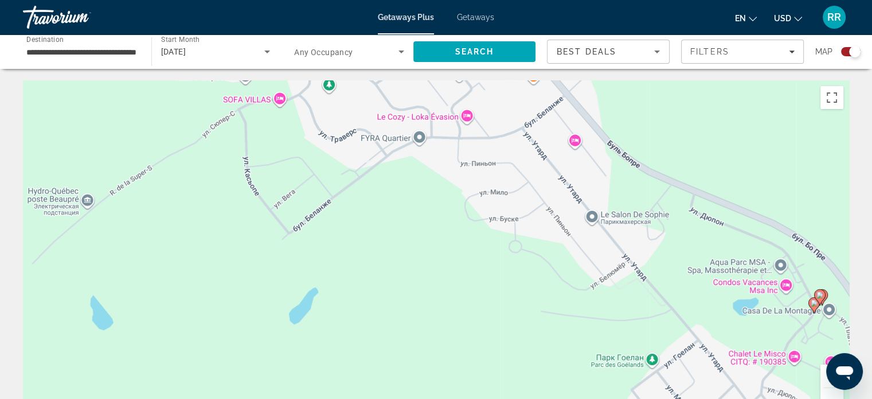
click at [824, 372] on button "Увеличить" at bounding box center [832, 375] width 23 height 23
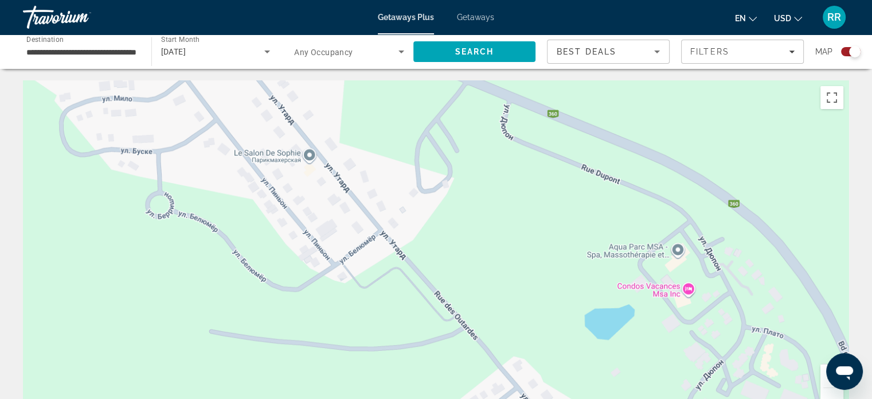
drag, startPoint x: 568, startPoint y: 303, endPoint x: 195, endPoint y: 279, distance: 373.6
click at [195, 279] on div "Main content" at bounding box center [436, 252] width 827 height 344
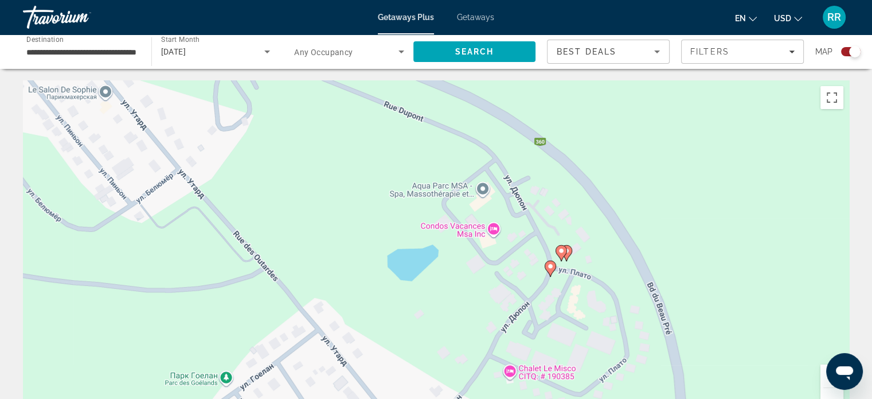
drag, startPoint x: 570, startPoint y: 328, endPoint x: 404, endPoint y: 263, distance: 177.2
click at [392, 267] on div "Чтобы активировать перетаскивание с помощью клавиатуры, нажмите Alt + Ввод. Пос…" at bounding box center [436, 252] width 827 height 344
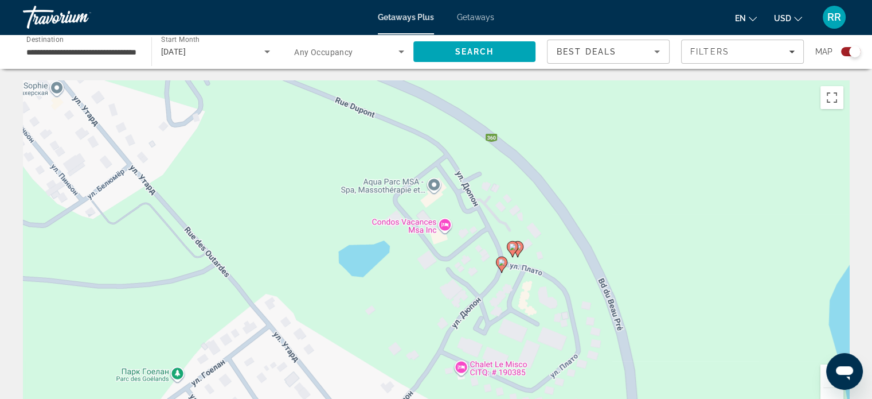
click at [510, 250] on image "Main content" at bounding box center [512, 246] width 7 height 7
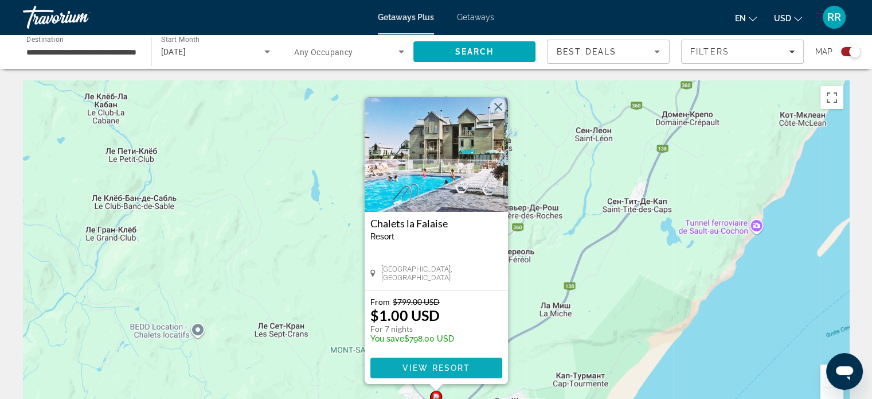
click at [430, 368] on span "View Resort" at bounding box center [436, 367] width 68 height 9
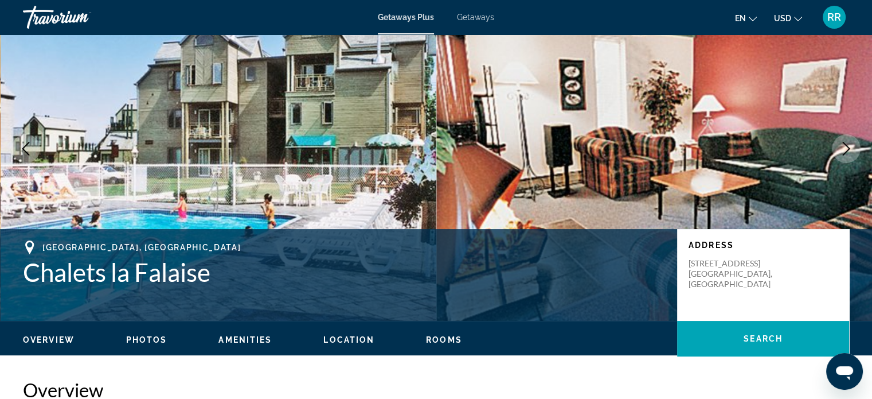
scroll to position [287, 0]
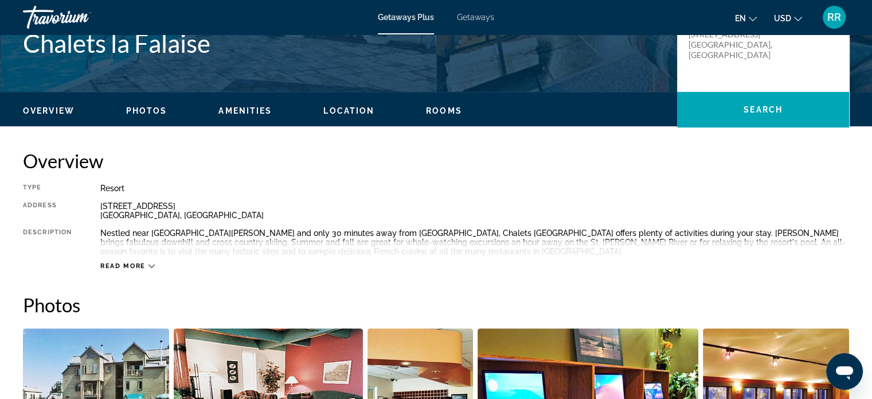
click at [150, 267] on icon "Main content" at bounding box center [152, 266] width 6 height 6
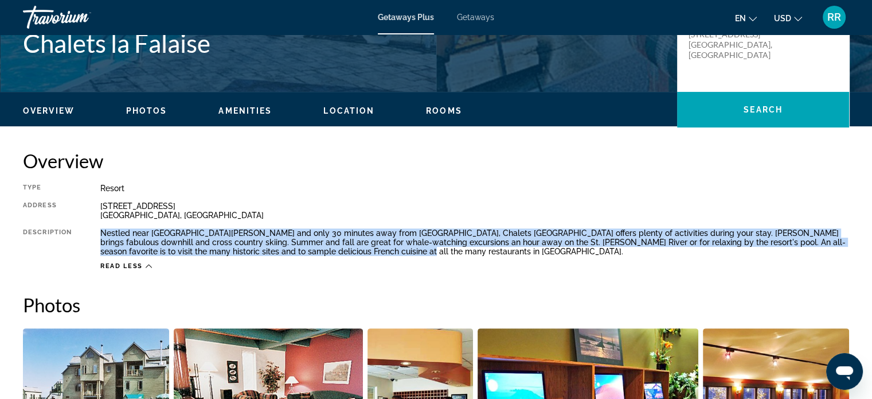
drag, startPoint x: 100, startPoint y: 231, endPoint x: 476, endPoint y: 249, distance: 375.5
click at [475, 255] on div "Nestled near [GEOGRAPHIC_DATA][PERSON_NAME] and only 30 minutes away from [GEOG…" at bounding box center [474, 242] width 749 height 28
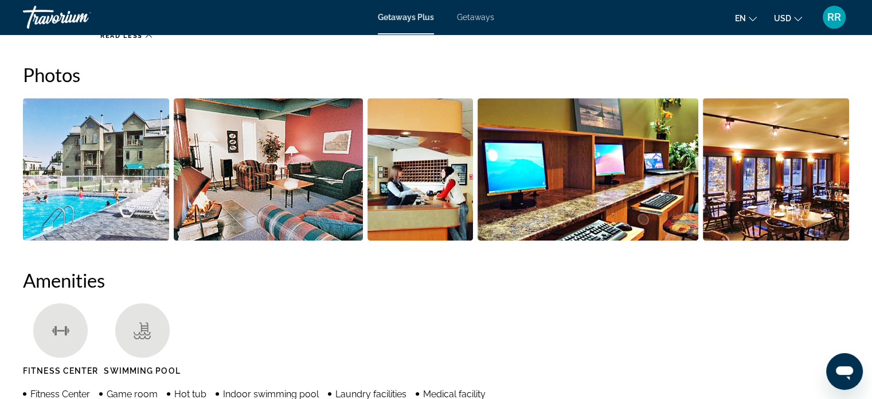
scroll to position [574, 0]
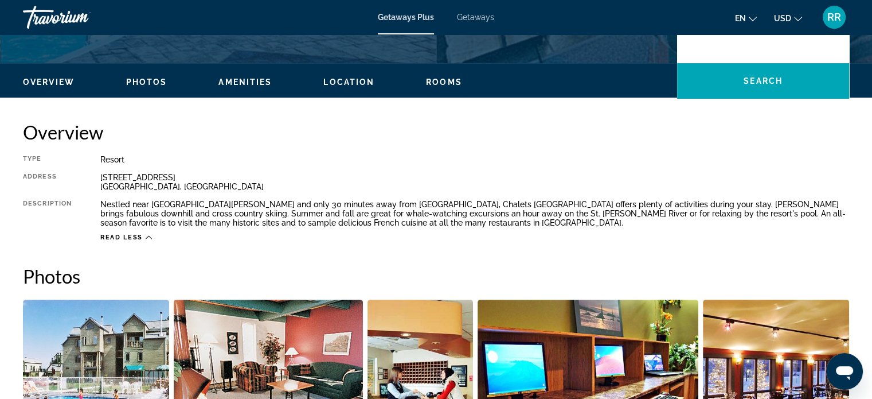
scroll to position [291, 0]
